Goal: Information Seeking & Learning: Check status

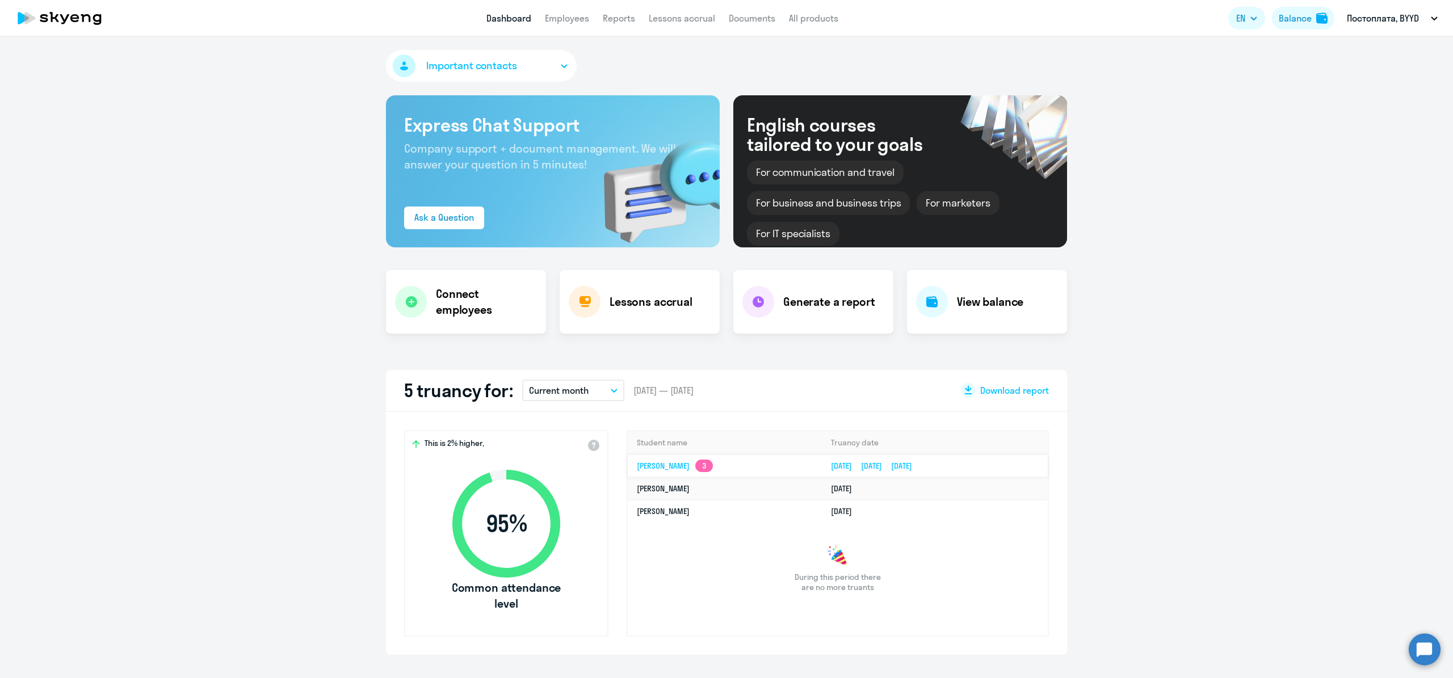
select select "30"
drag, startPoint x: 1226, startPoint y: 175, endPoint x: 1217, endPoint y: 177, distance: 9.2
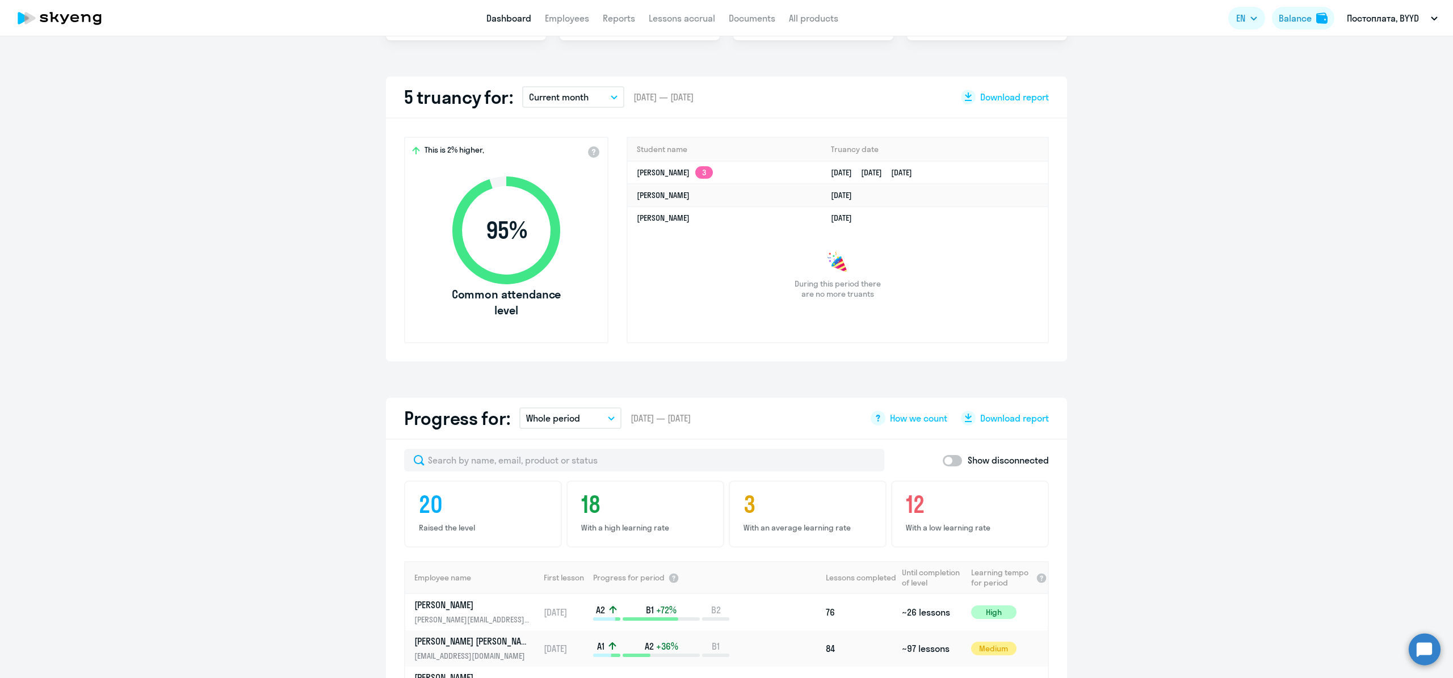
scroll to position [294, 0]
click at [581, 95] on p "Current month" at bounding box center [559, 97] width 60 height 14
click at [1325, 57] on div "Important contacts Express Chat Support Company support + document management. …" at bounding box center [726, 357] width 1453 height 642
click at [1245, 18] on span "EN" at bounding box center [1240, 18] width 9 height 14
click at [1256, 14] on button "EN" at bounding box center [1246, 18] width 37 height 23
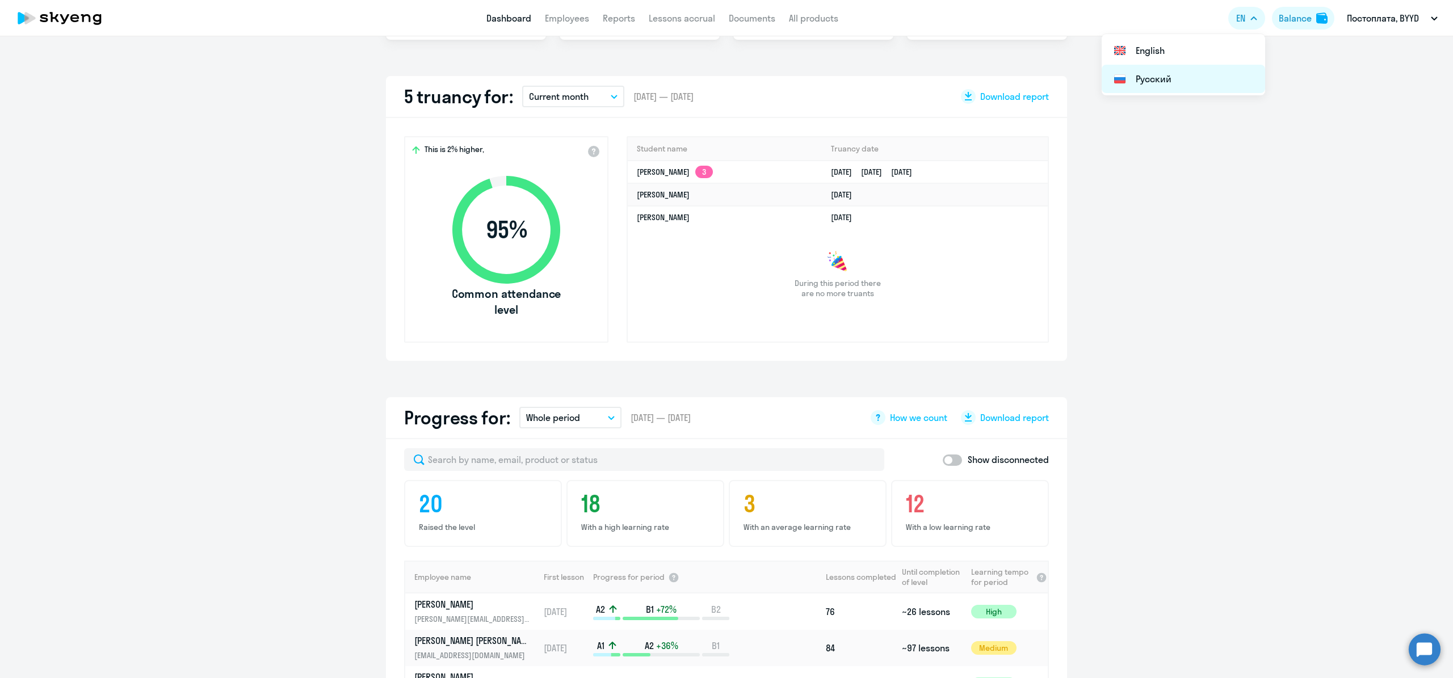
click at [1208, 72] on li "Русский" at bounding box center [1183, 79] width 163 height 28
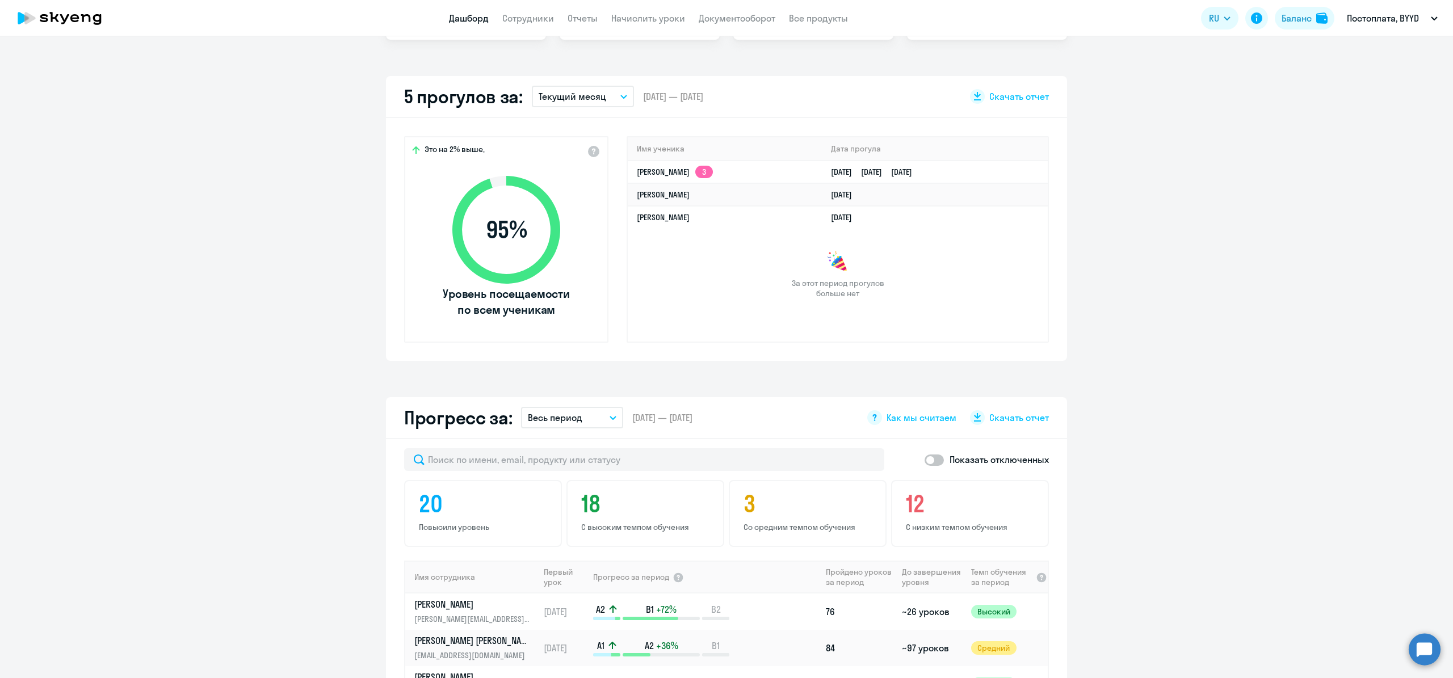
click at [582, 94] on p "Текущий месяц" at bounding box center [573, 97] width 68 height 14
click at [573, 235] on li "Текущий год" at bounding box center [582, 242] width 101 height 28
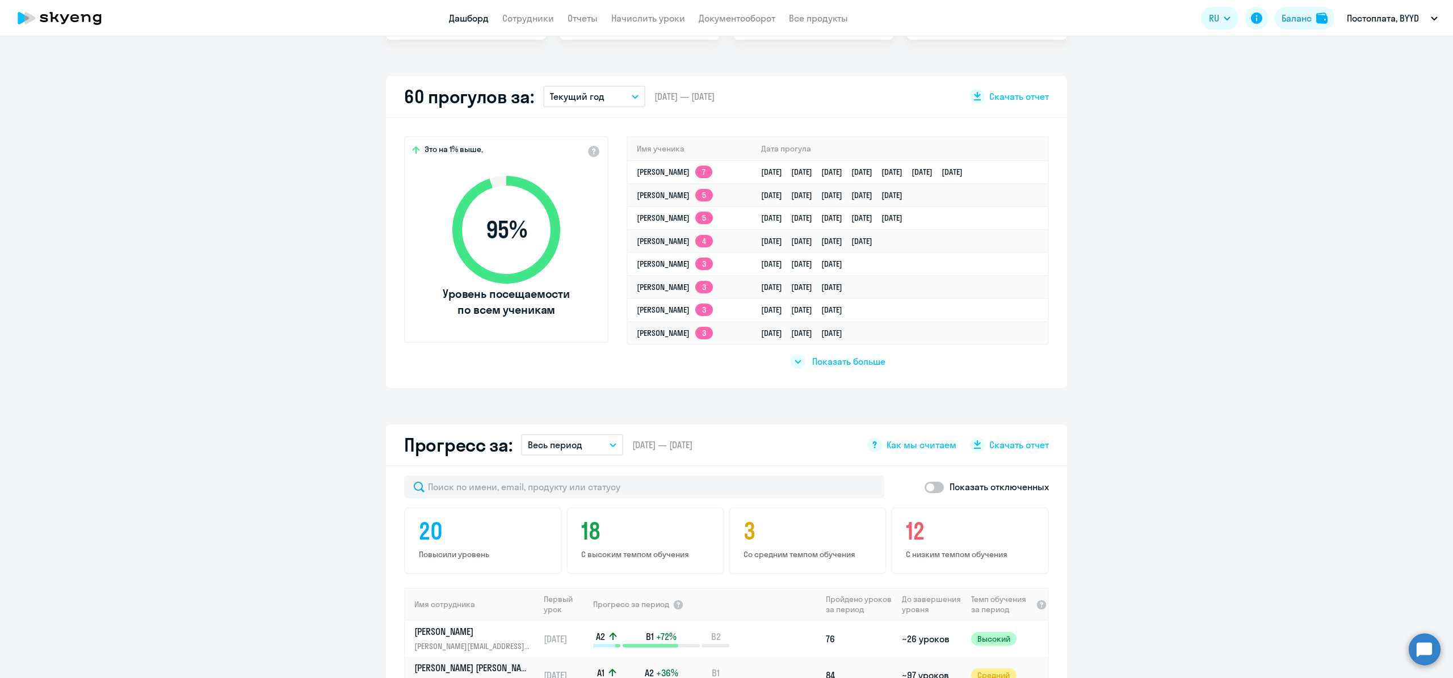
click at [868, 363] on span "Показать больше" at bounding box center [848, 361] width 73 height 12
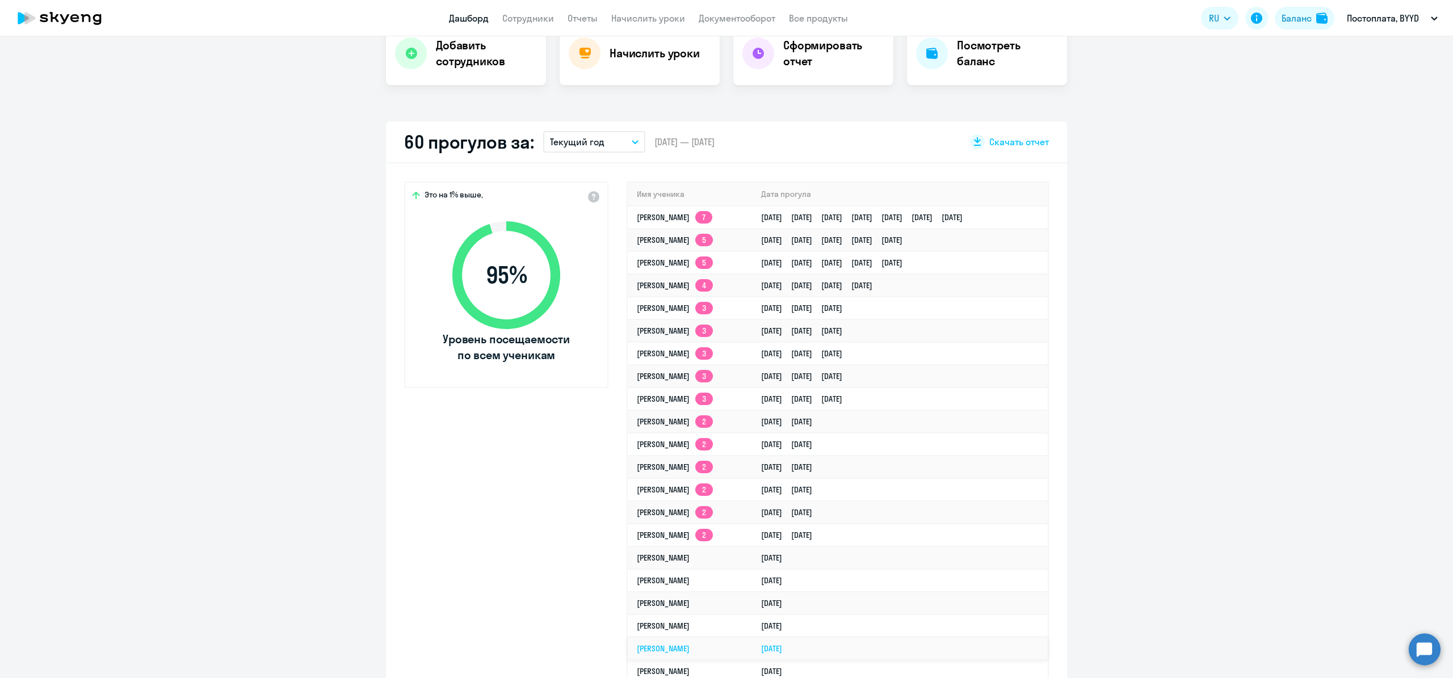
scroll to position [244, 0]
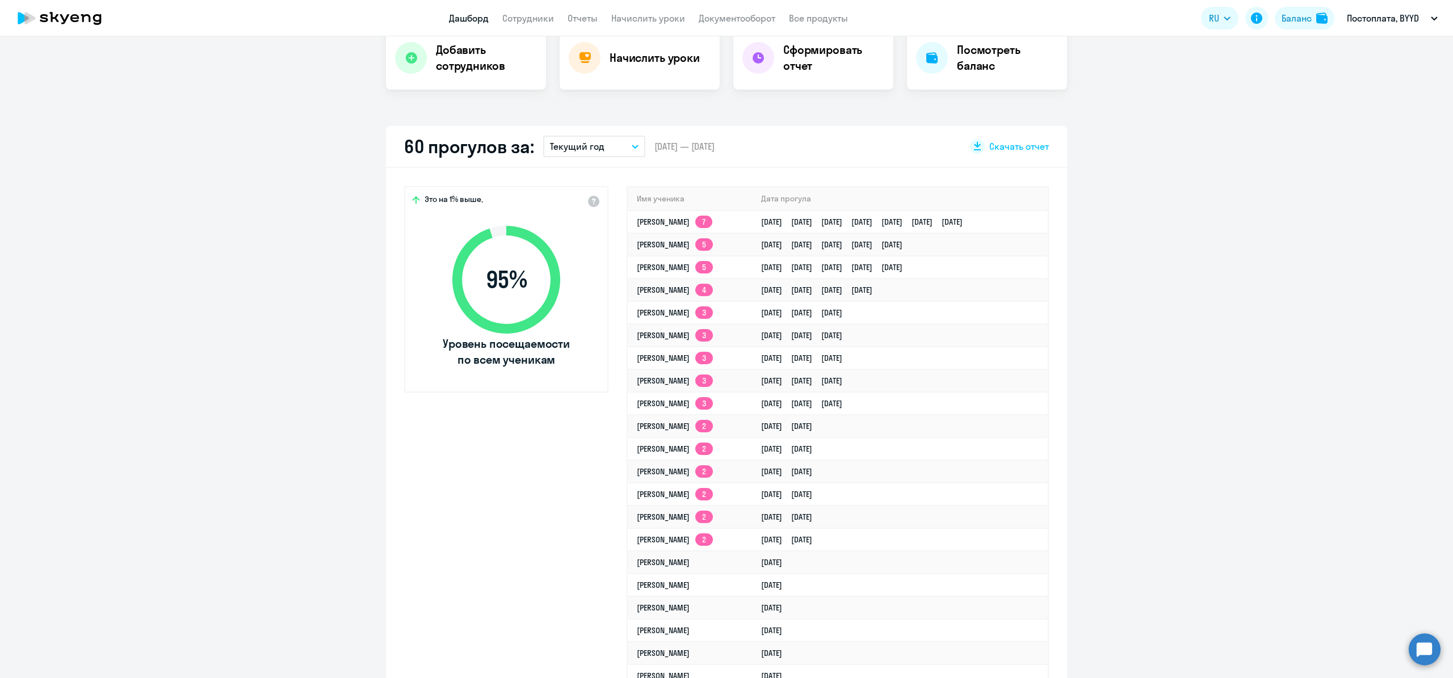
click at [598, 147] on p "Текущий год" at bounding box center [577, 147] width 54 height 14
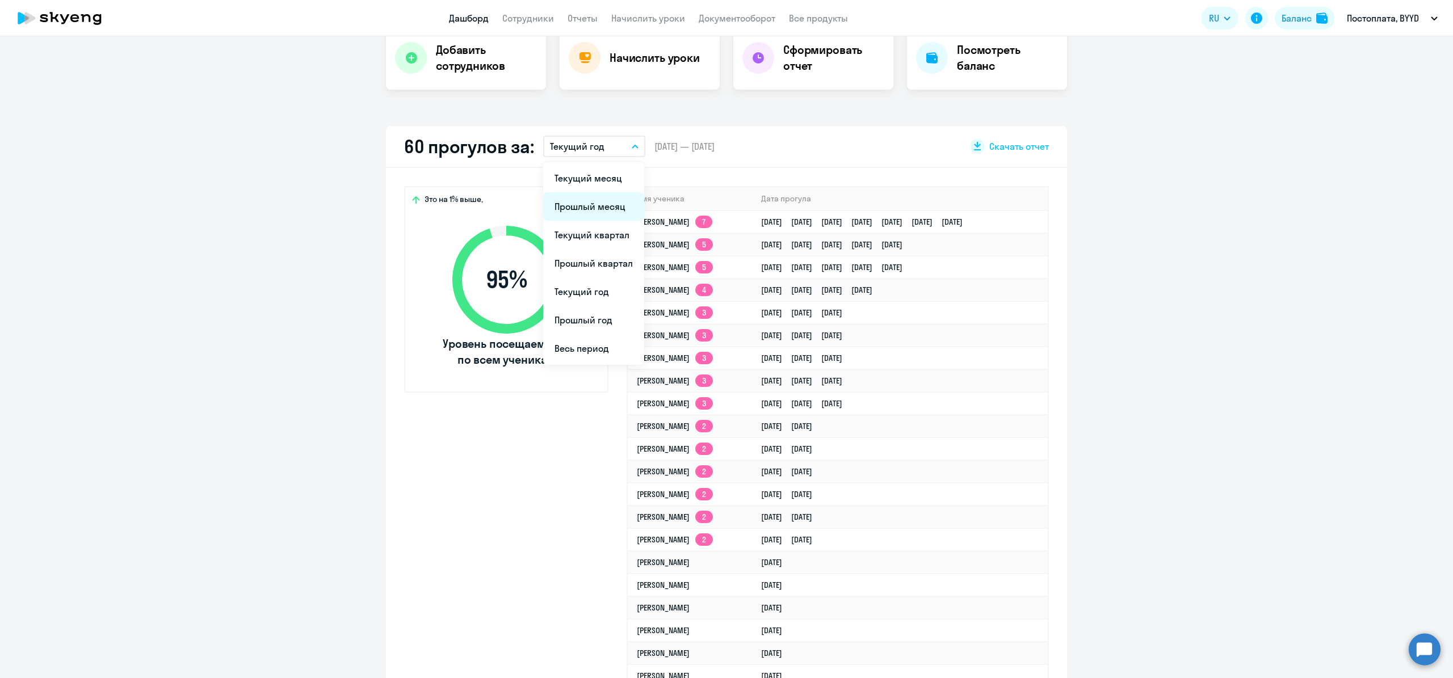
click at [617, 204] on li "Прошлый месяц" at bounding box center [593, 206] width 101 height 28
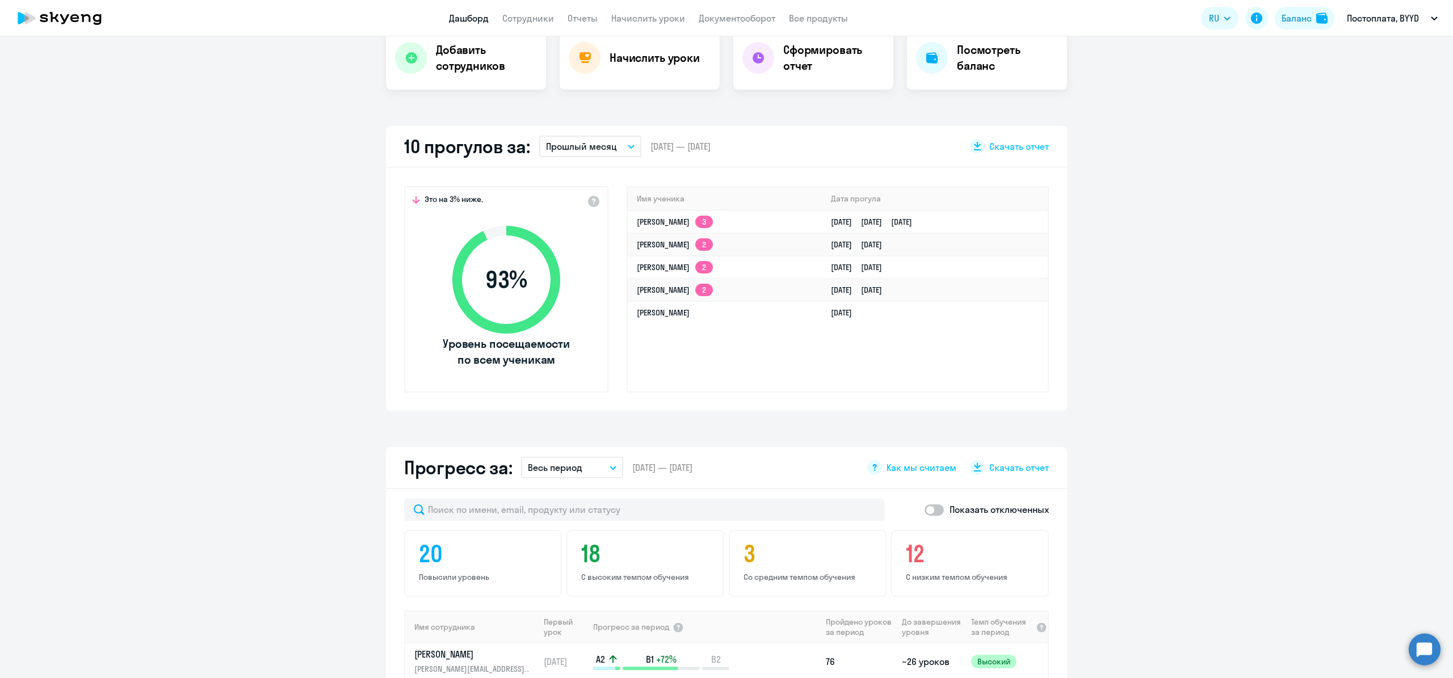
click at [602, 149] on p "Прошлый месяц" at bounding box center [581, 147] width 71 height 14
click at [600, 207] on li "Прошлый месяц" at bounding box center [589, 206] width 101 height 28
click at [598, 152] on p "Прошлый месяц" at bounding box center [581, 147] width 71 height 14
drag, startPoint x: 600, startPoint y: 175, endPoint x: 657, endPoint y: 189, distance: 59.1
click at [600, 175] on li "Текущий месяц" at bounding box center [589, 178] width 101 height 28
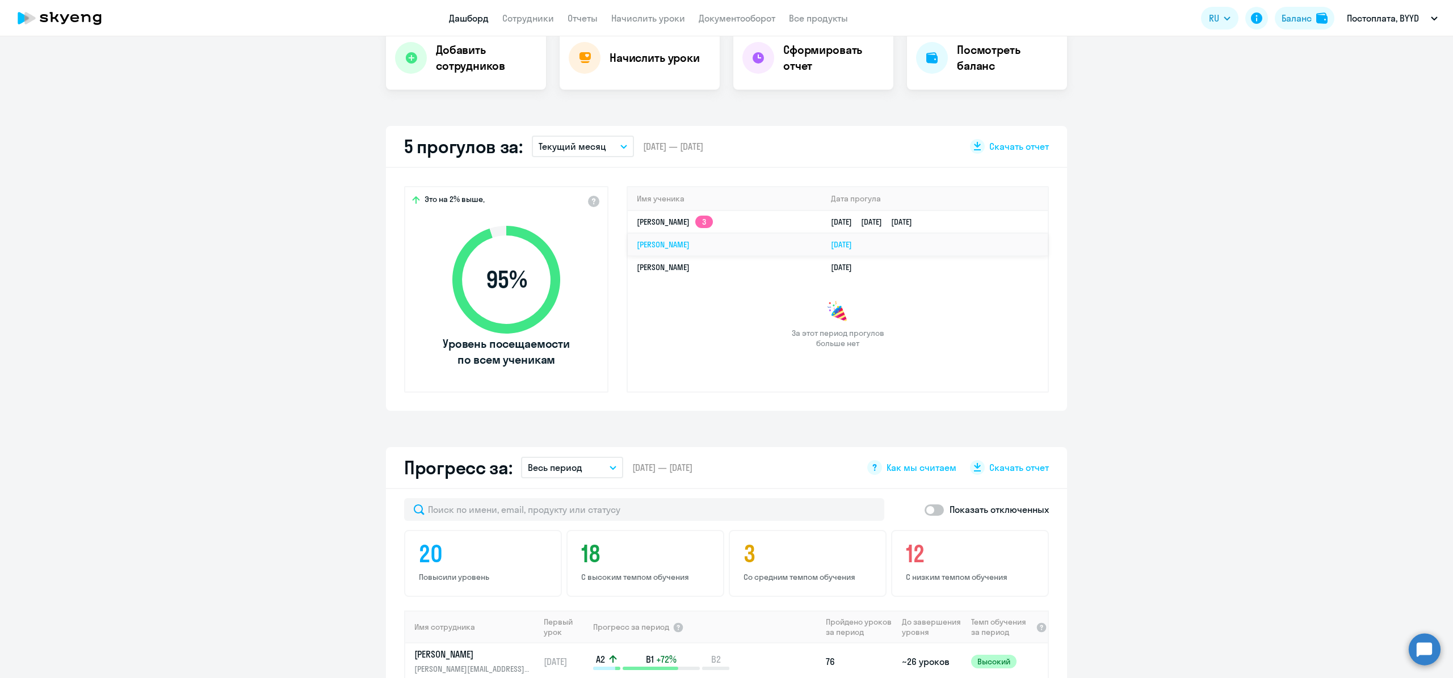
click at [656, 252] on td "[PERSON_NAME]" at bounding box center [725, 244] width 194 height 23
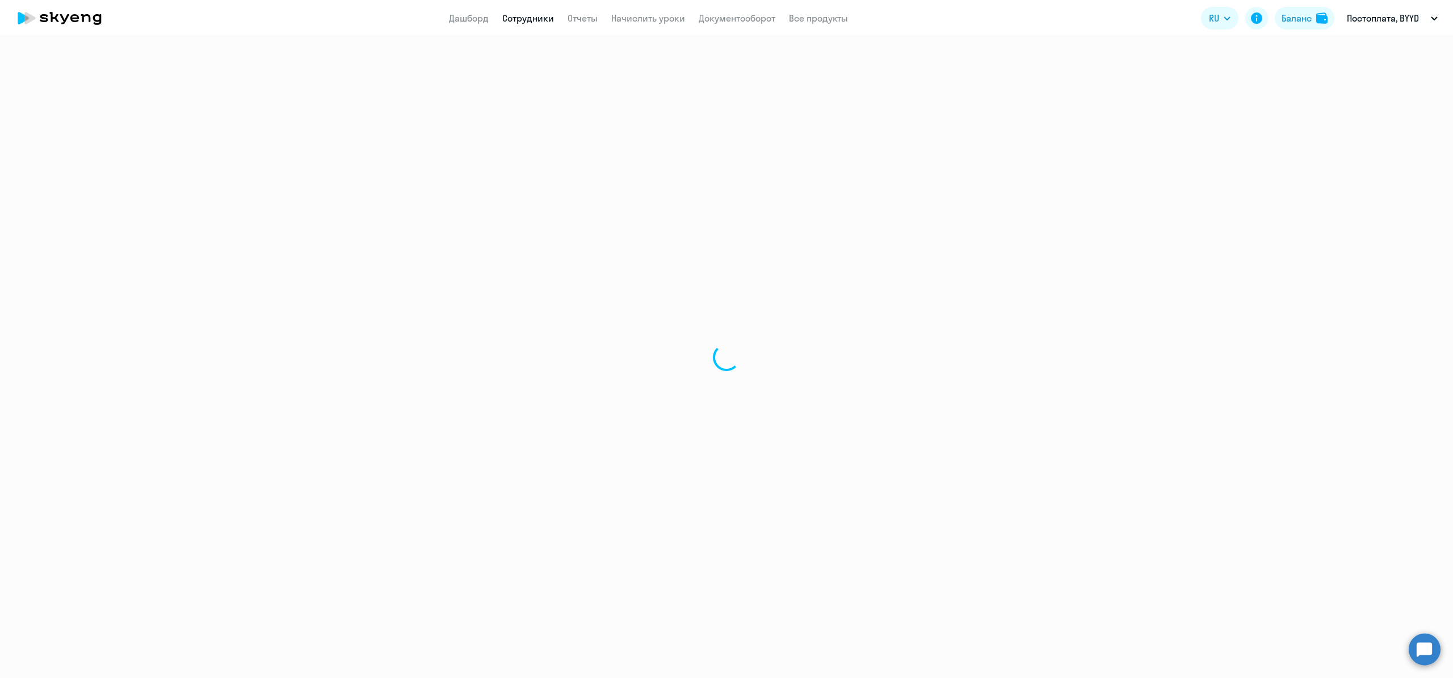
select select "english"
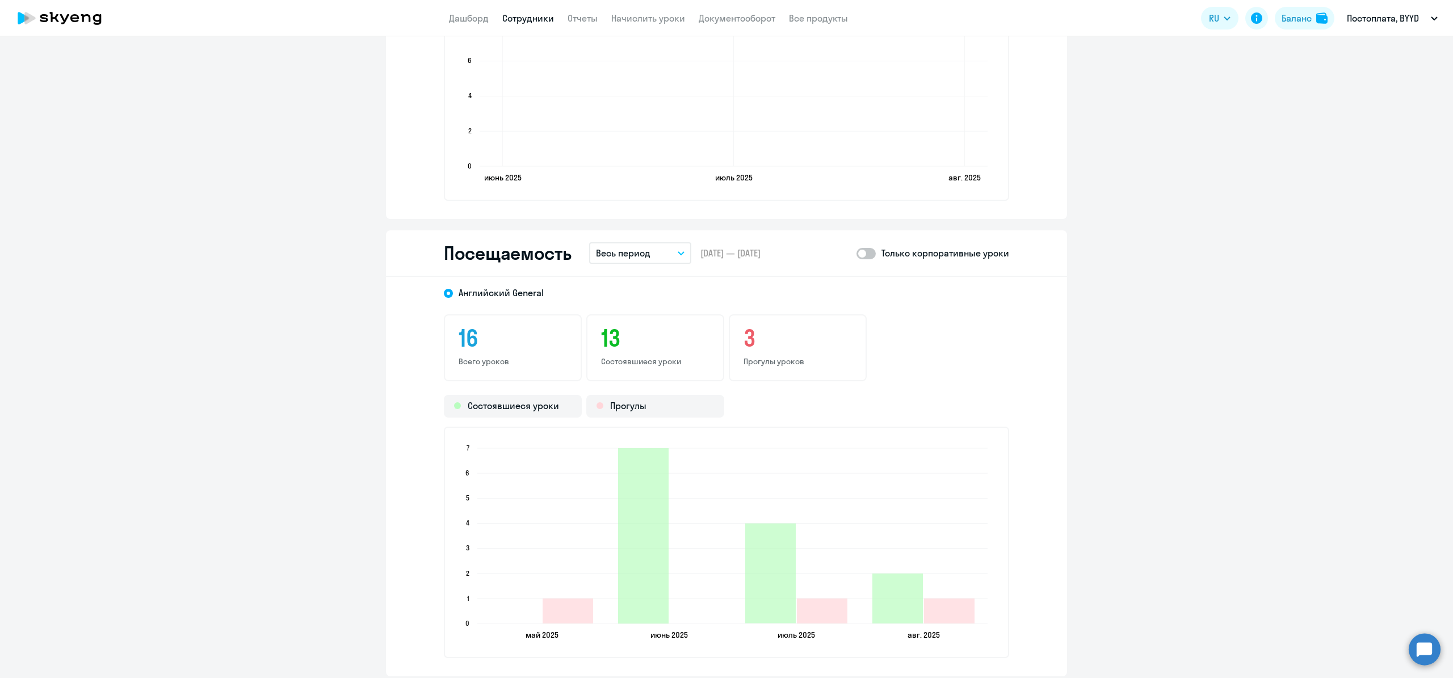
scroll to position [1224, 0]
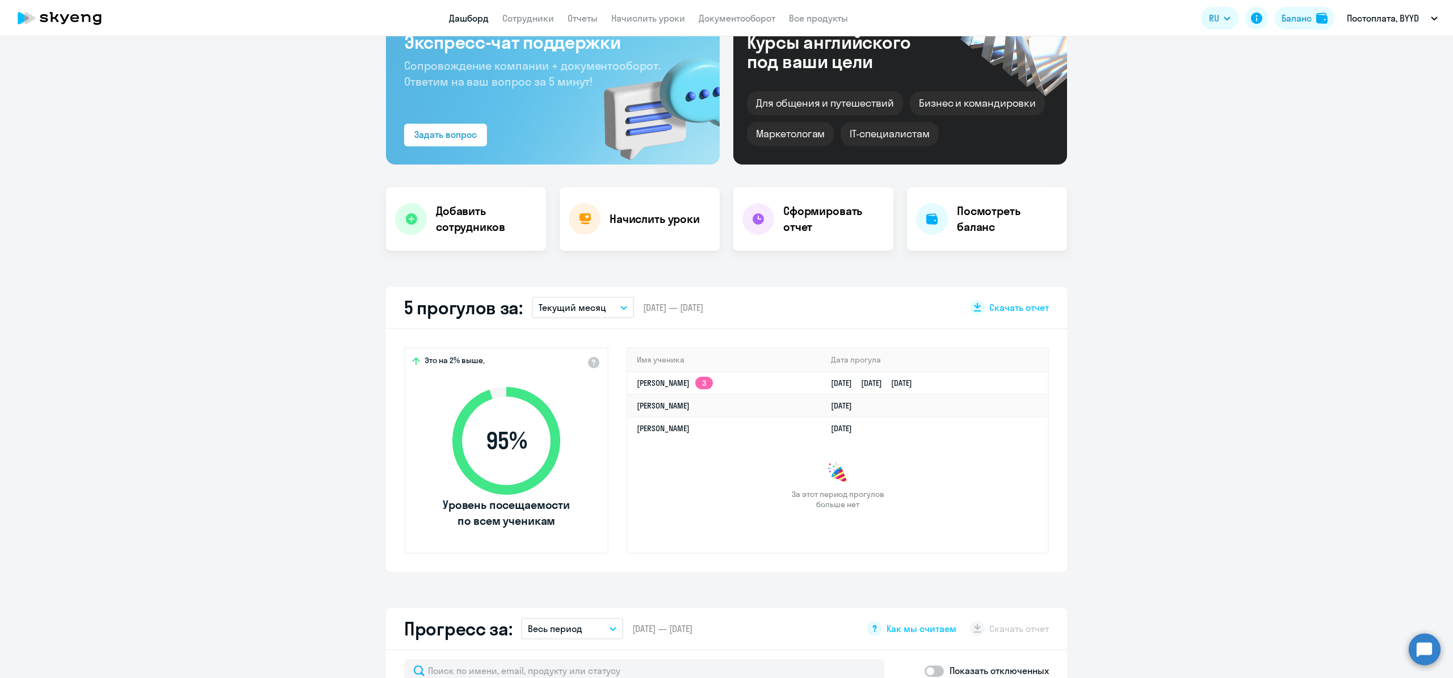
scroll to position [55, 0]
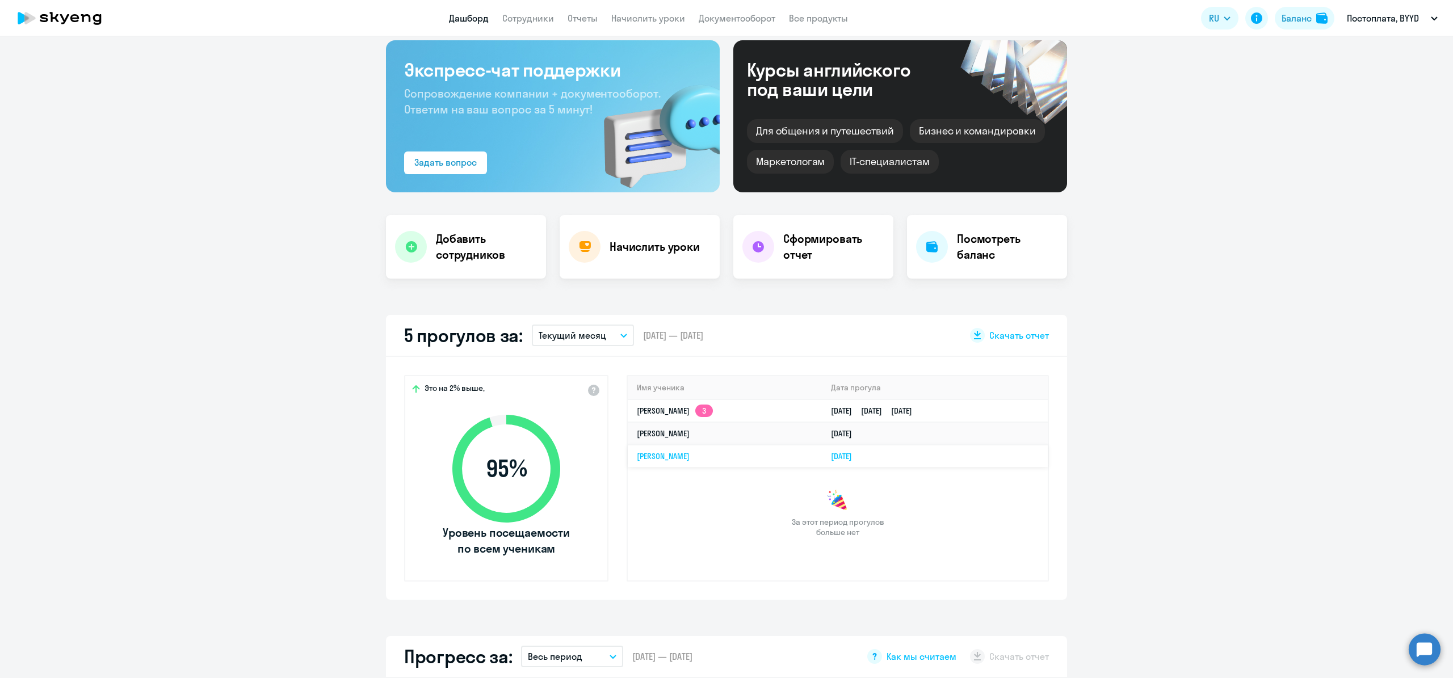
click at [678, 456] on link "[PERSON_NAME]" at bounding box center [663, 456] width 53 height 10
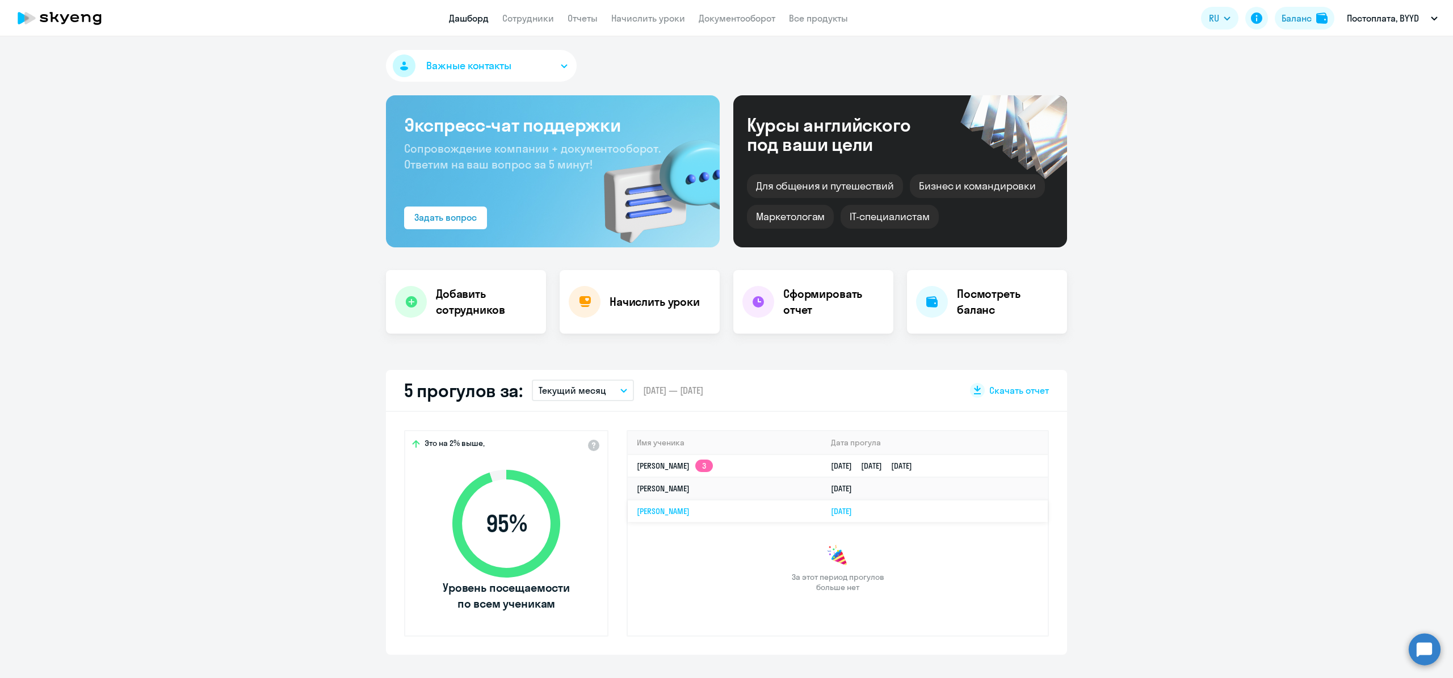
select select "english"
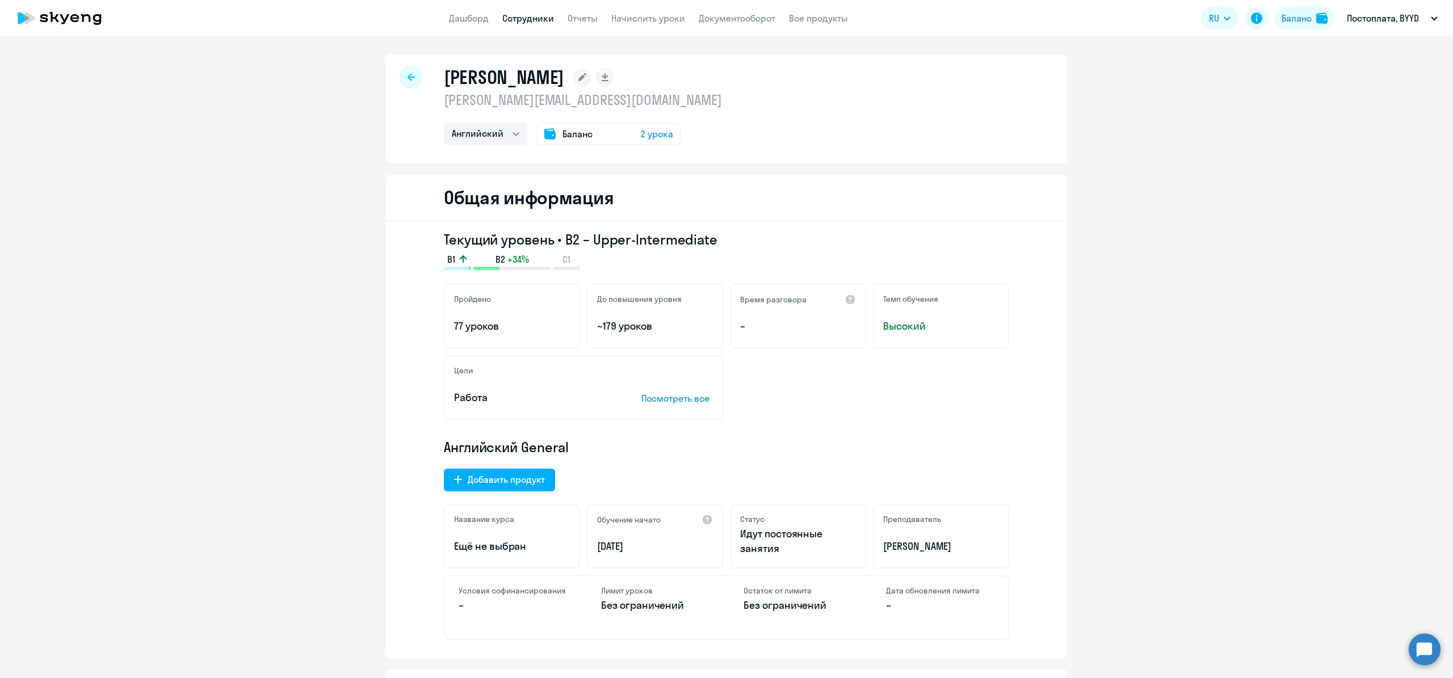
click at [409, 81] on icon at bounding box center [410, 77] width 7 height 8
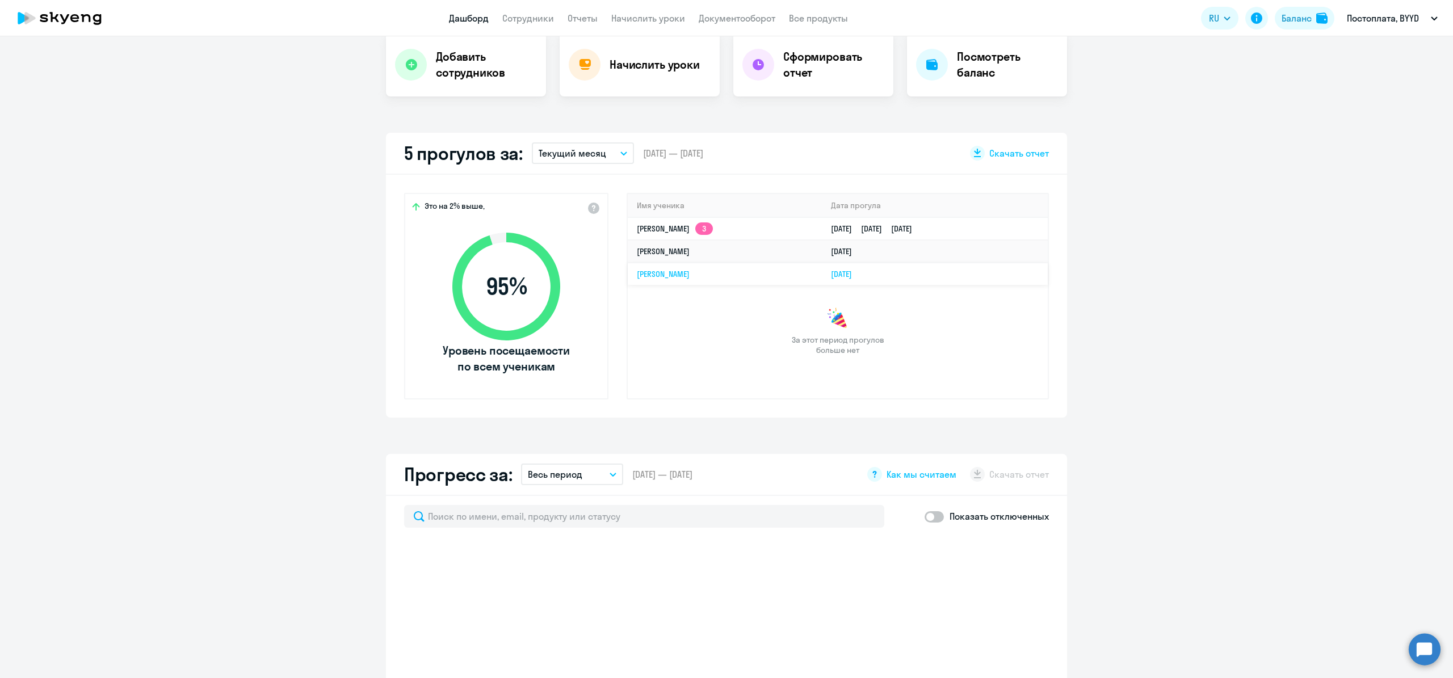
scroll to position [241, 0]
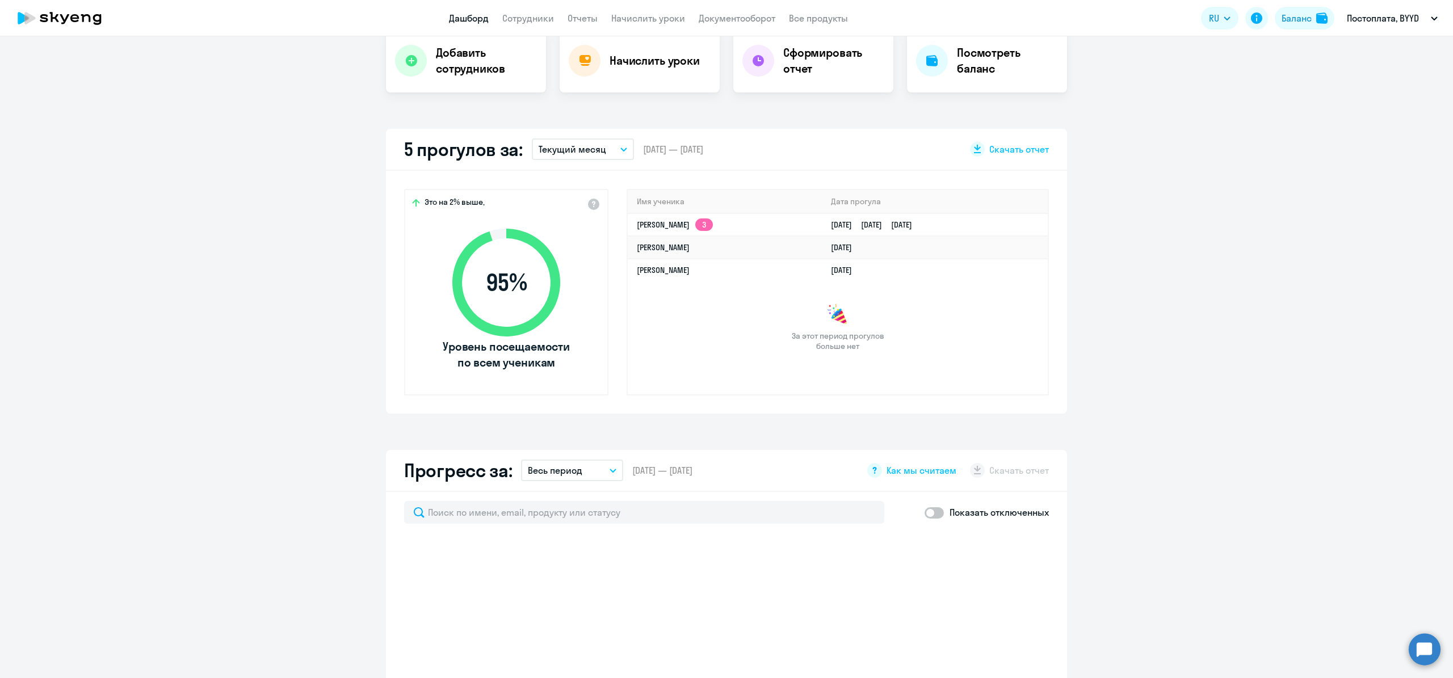
select select "30"
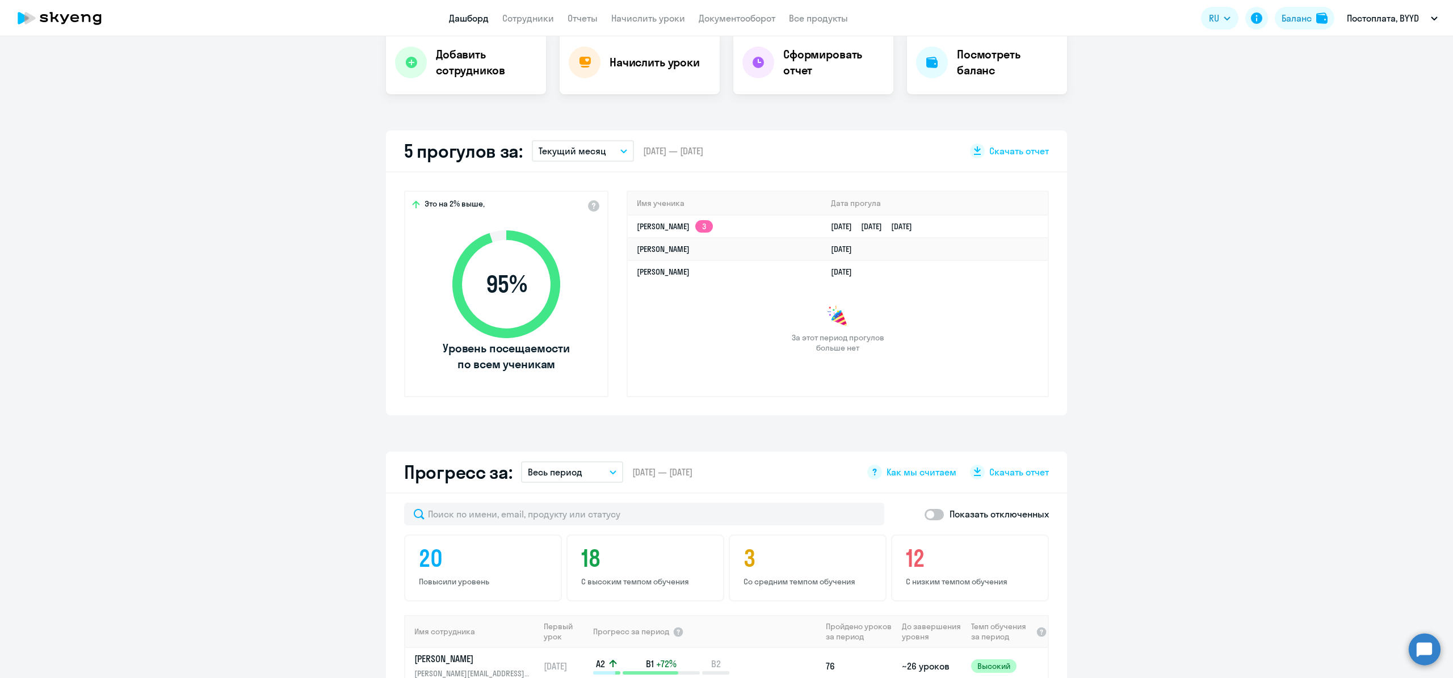
scroll to position [0, 0]
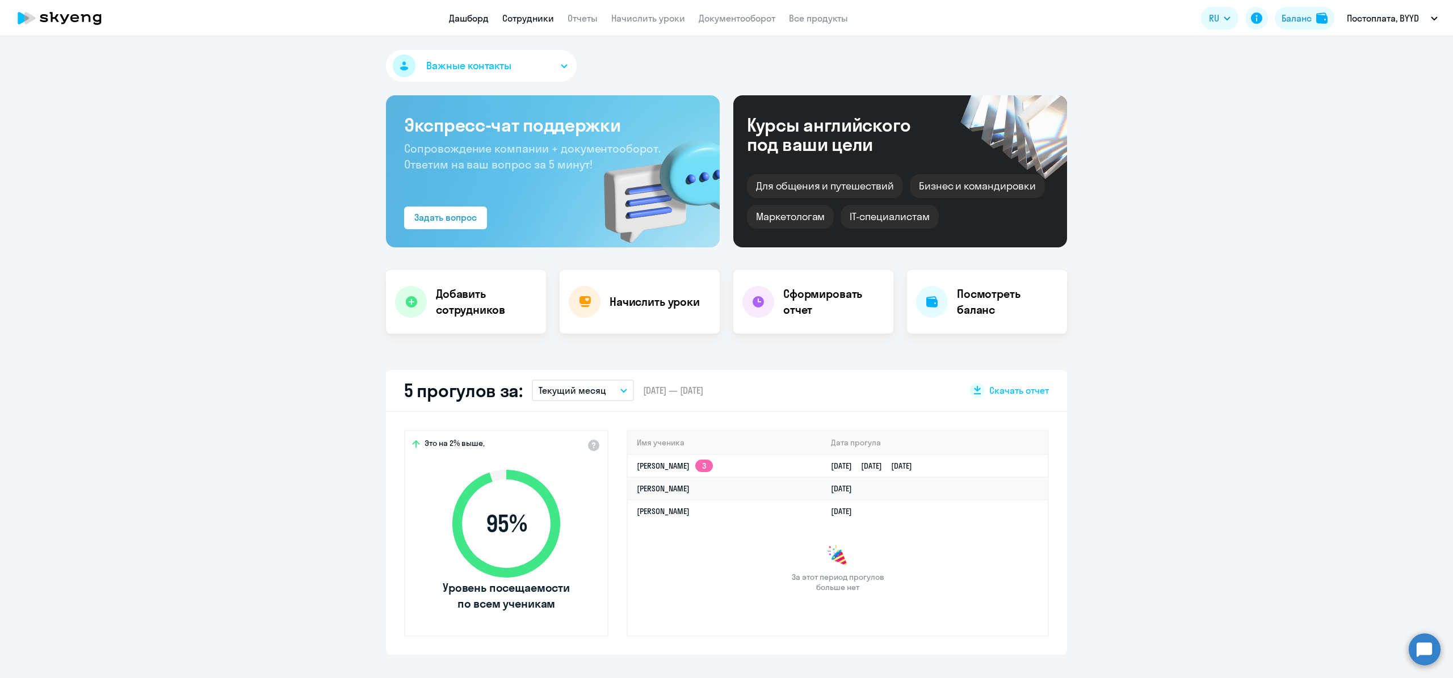
click at [510, 16] on link "Сотрудники" at bounding box center [528, 17] width 52 height 11
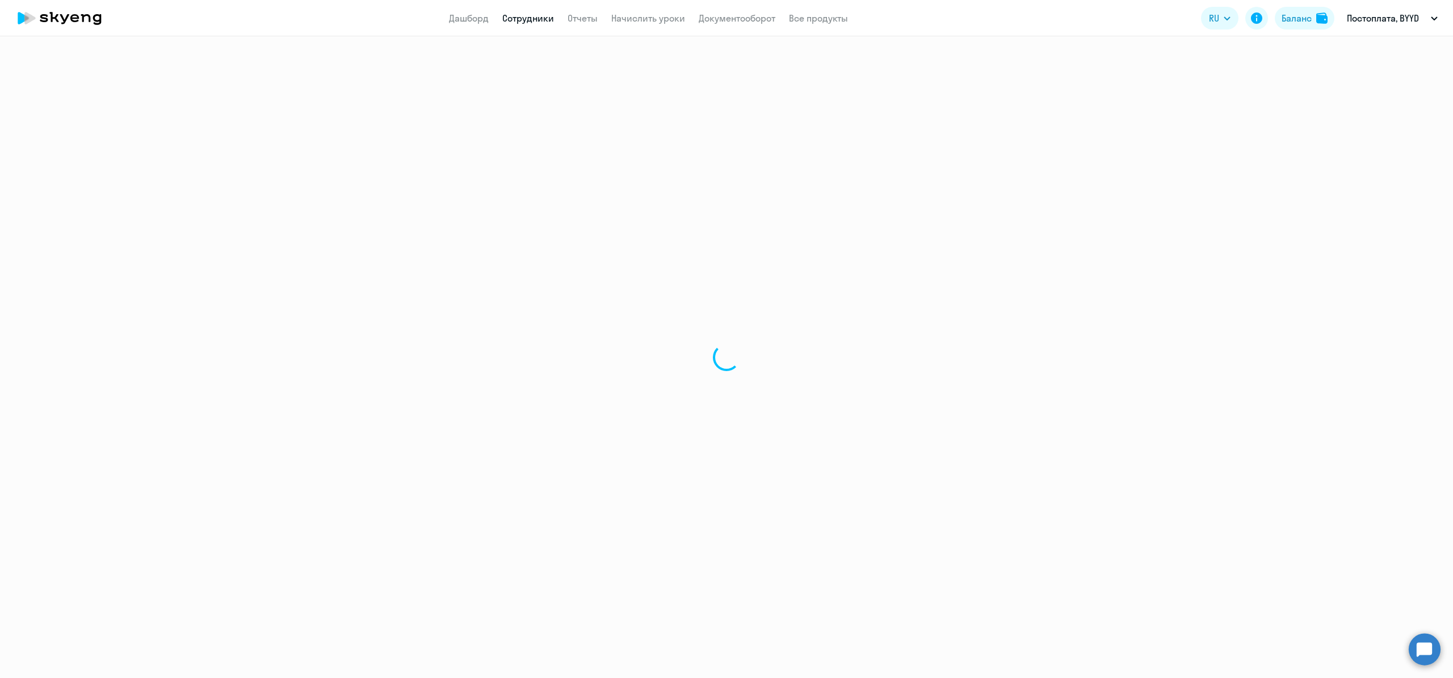
select select "30"
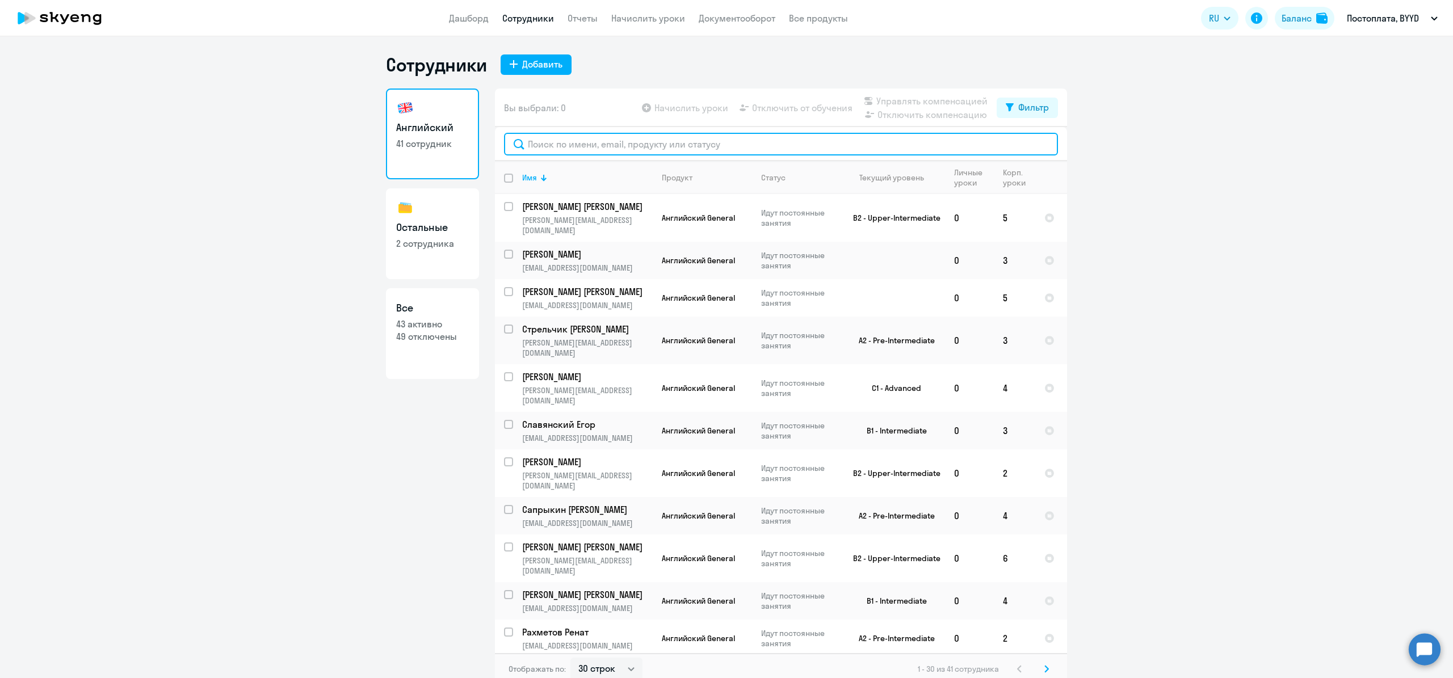
click at [586, 144] on input "text" at bounding box center [781, 144] width 554 height 23
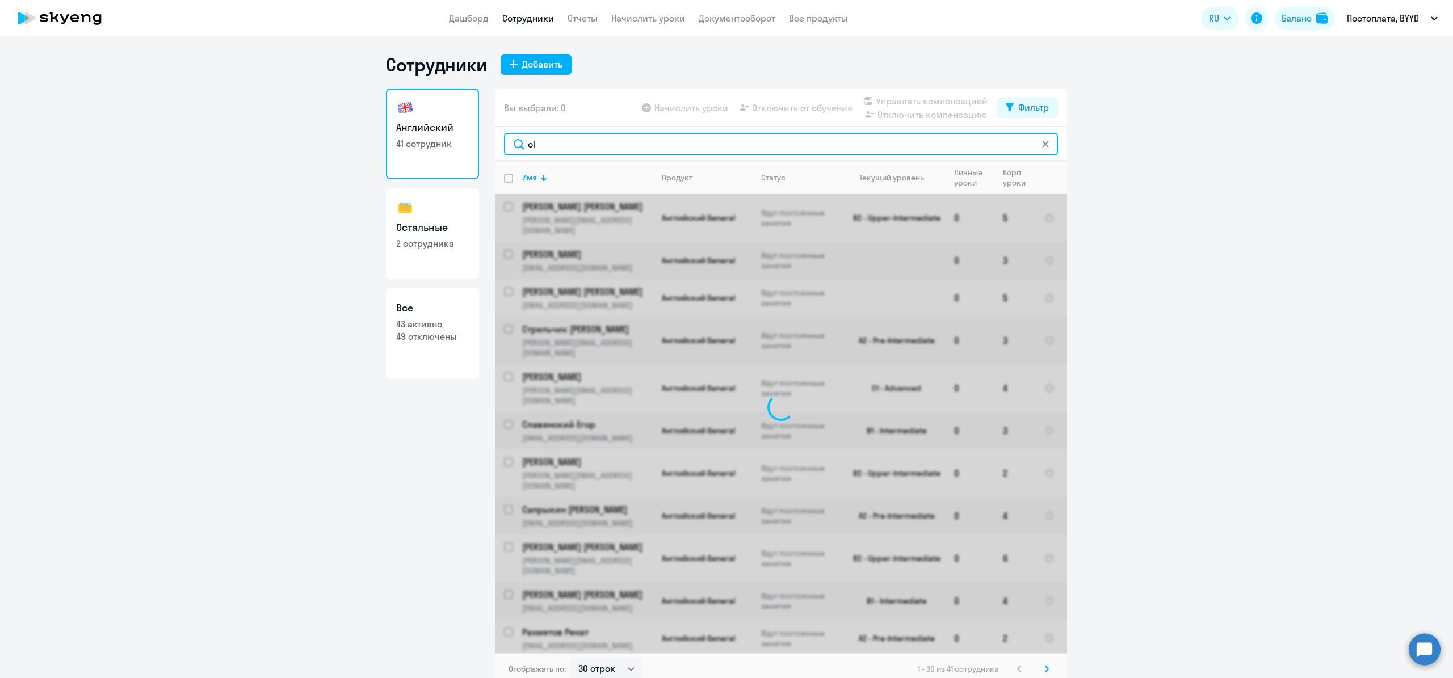
type input "olg"
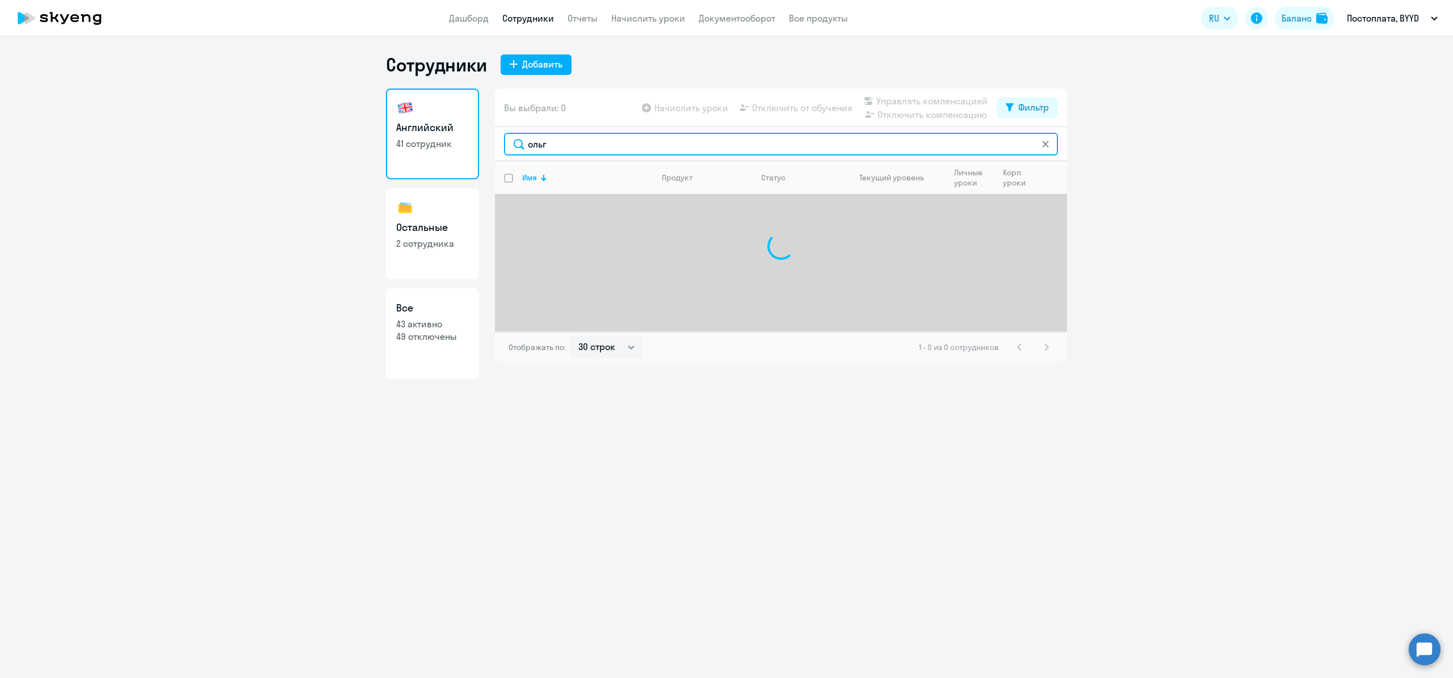
type input "[PERSON_NAME]"
